Goal: Task Accomplishment & Management: Complete application form

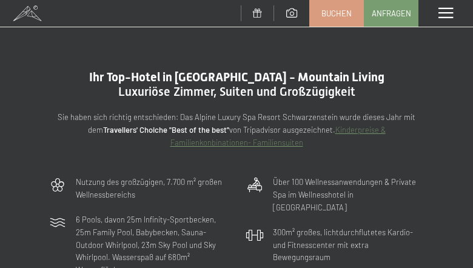
click at [435, 9] on div "Menü" at bounding box center [446, 13] width 55 height 27
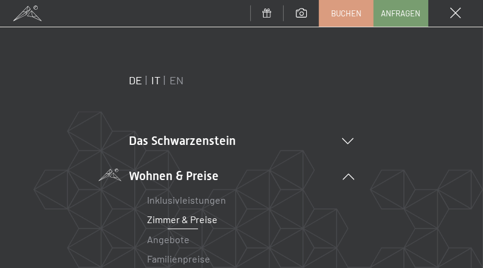
click at [152, 81] on link "IT" at bounding box center [156, 79] width 9 height 13
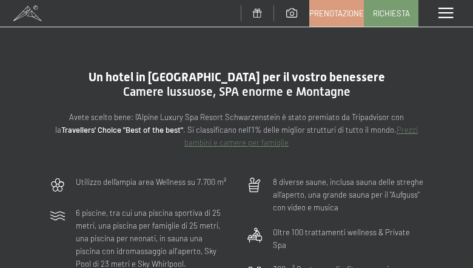
click at [454, 9] on div "Menu" at bounding box center [446, 13] width 55 height 27
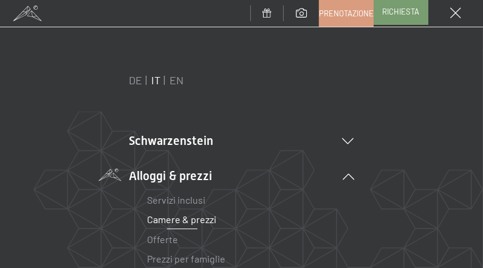
click at [386, 16] on span "Richiesta" at bounding box center [400, 11] width 37 height 11
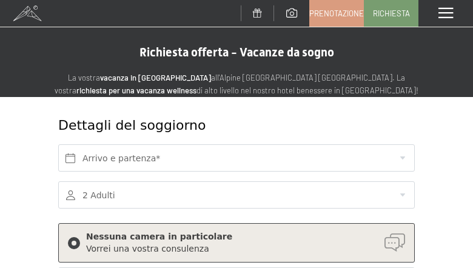
scroll to position [61, 0]
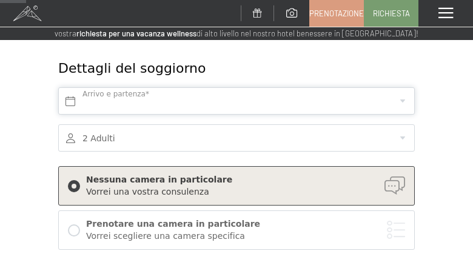
click at [330, 98] on input "text" at bounding box center [236, 100] width 357 height 27
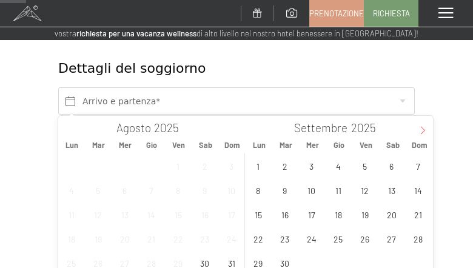
click at [421, 129] on icon at bounding box center [423, 130] width 8 height 8
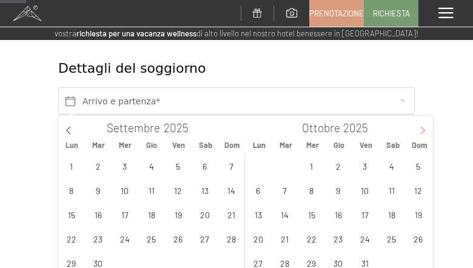
click at [421, 129] on icon at bounding box center [423, 130] width 8 height 8
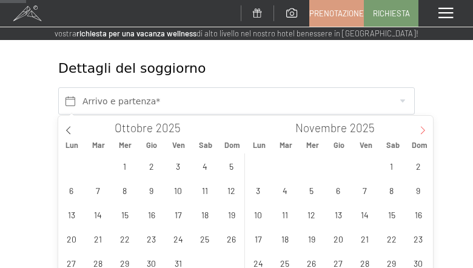
click at [421, 129] on icon at bounding box center [423, 130] width 8 height 8
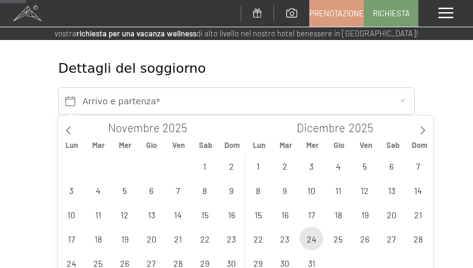
click at [311, 239] on span "24" at bounding box center [312, 239] width 24 height 24
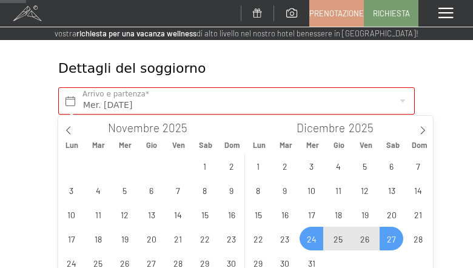
click at [392, 239] on span "27" at bounding box center [392, 239] width 24 height 24
type input "Mer. 24/12/2025 - Sab. 27/12/2025"
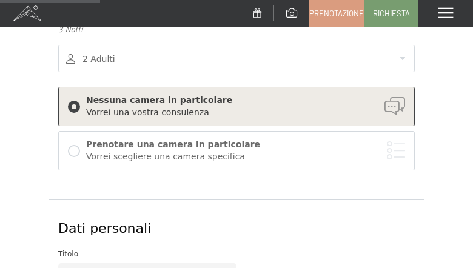
scroll to position [121, 0]
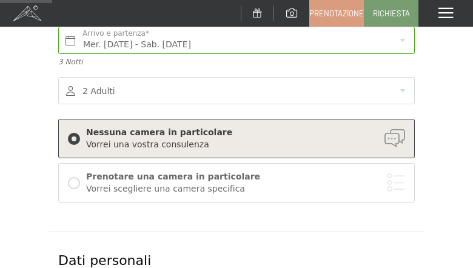
click at [226, 93] on div at bounding box center [236, 90] width 357 height 27
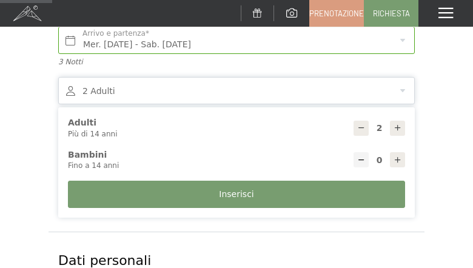
click at [391, 156] on div at bounding box center [397, 159] width 15 height 15
type input "1"
select select
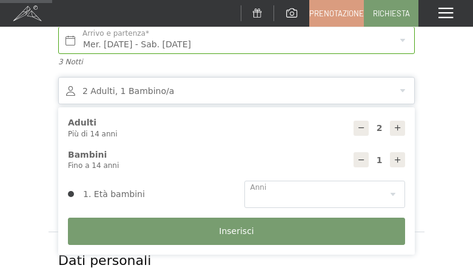
click at [391, 155] on div at bounding box center [397, 159] width 15 height 15
type input "2"
select select
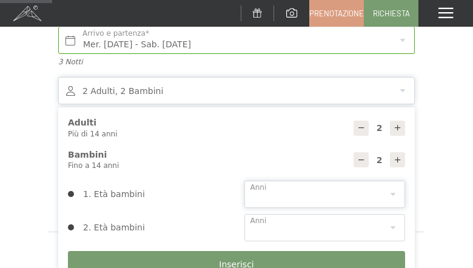
click at [331, 189] on select "0 1 2 3 4 5 6 7 8 9 10 11 12 13 14" at bounding box center [325, 194] width 161 height 27
select select "7"
click at [245, 181] on select "0 1 2 3 4 5 6 7 8 9 10 11 12 13 14" at bounding box center [325, 194] width 161 height 27
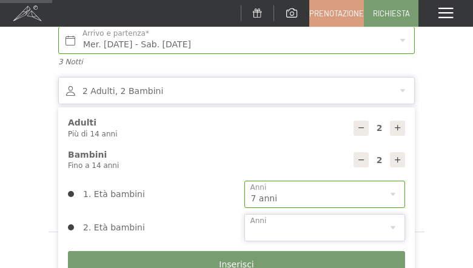
click at [277, 223] on select "0 1 2 3 4 5 6 7 8 9 10 11 12 13 14" at bounding box center [325, 227] width 161 height 27
select select "11"
click at [245, 214] on select "0 1 2 3 4 5 6 7 8 9 10 11 12 13 14" at bounding box center [325, 227] width 161 height 27
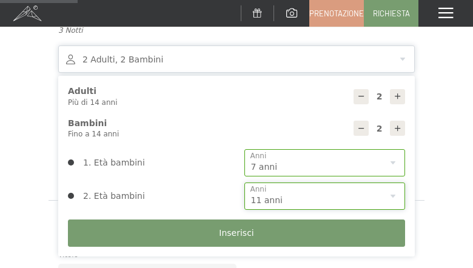
scroll to position [182, 0]
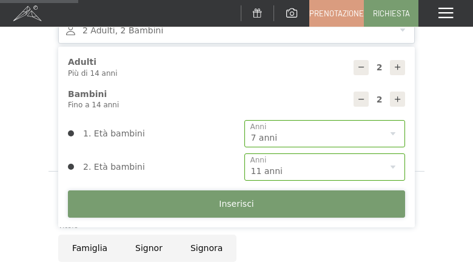
click at [281, 209] on button "Inserisci" at bounding box center [237, 204] width 338 height 27
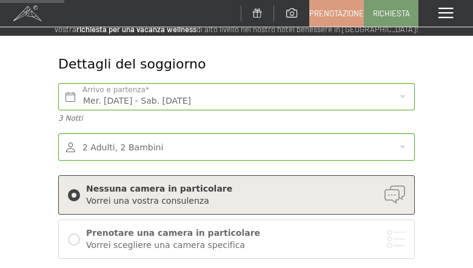
scroll to position [61, 0]
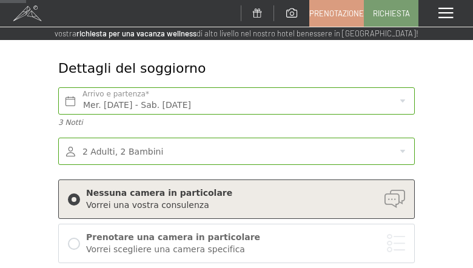
click at [259, 151] on div at bounding box center [236, 151] width 357 height 27
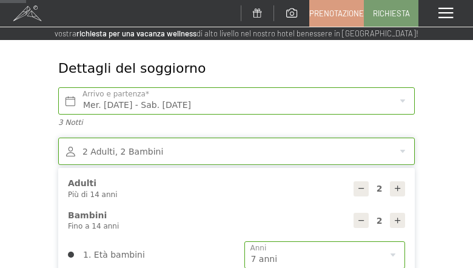
click at [391, 188] on div at bounding box center [397, 189] width 15 height 15
click at [394, 189] on icon at bounding box center [398, 189] width 8 height 8
type input "4"
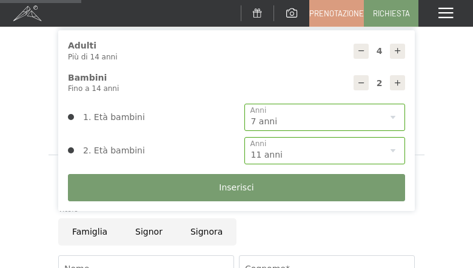
scroll to position [243, 0]
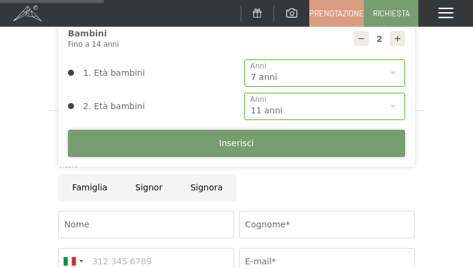
click at [249, 153] on button "Inserisci" at bounding box center [237, 143] width 338 height 27
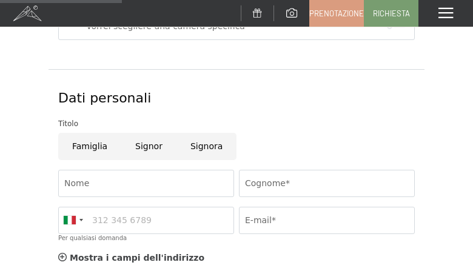
scroll to position [304, 0]
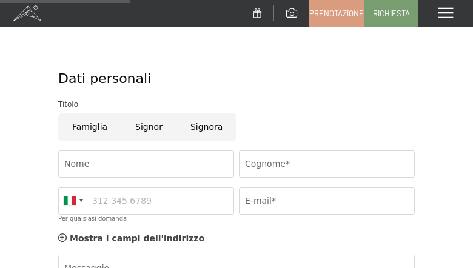
click at [214, 129] on input "Signora" at bounding box center [207, 127] width 60 height 27
radio input "true"
click at [155, 160] on input "Nome" at bounding box center [146, 164] width 176 height 27
type input "veronica"
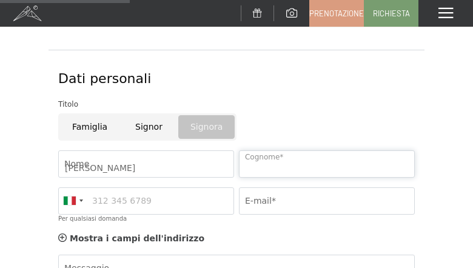
type input "salvi"
type input "3453185981"
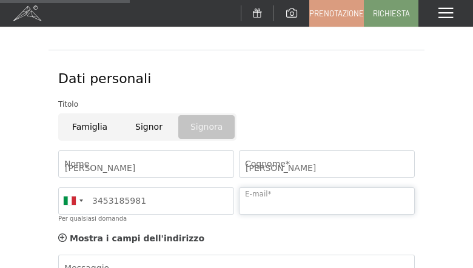
type input "veronica.salvi.91@gmail.com"
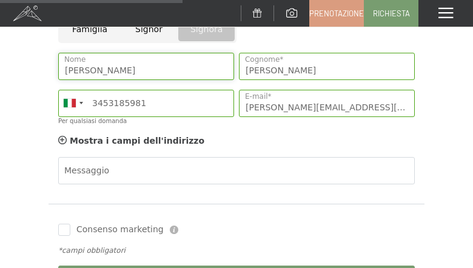
scroll to position [486, 0]
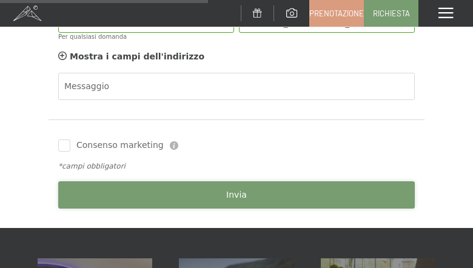
click at [173, 185] on button "Invia" at bounding box center [236, 195] width 357 height 27
